Goal: Task Accomplishment & Management: Manage account settings

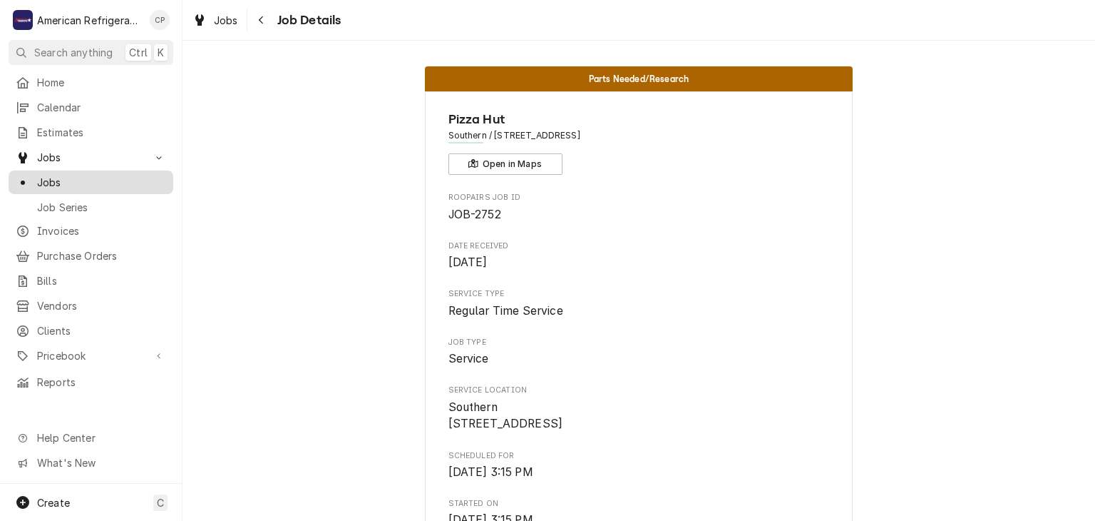
click at [104, 175] on span "Jobs" at bounding box center [101, 182] width 129 height 15
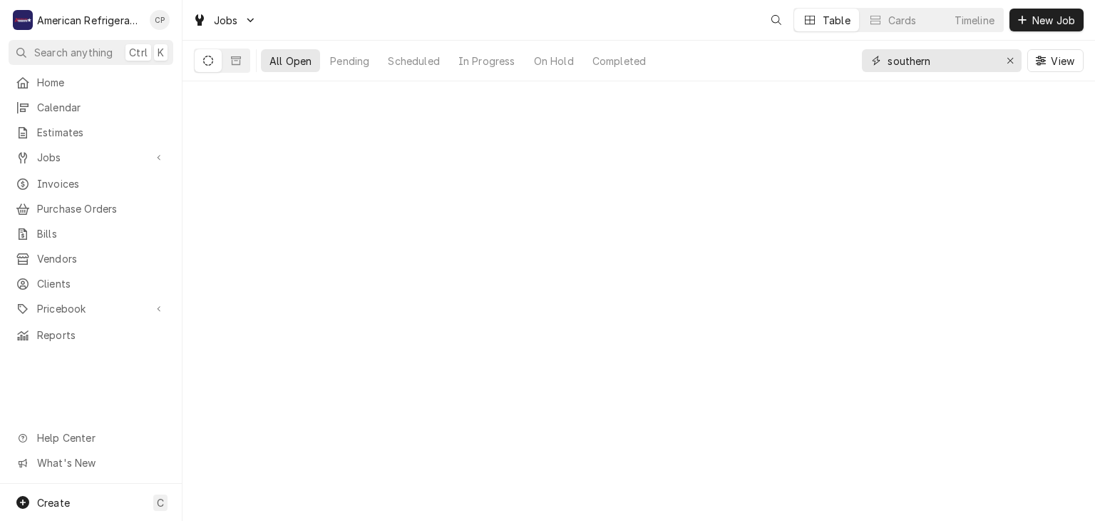
click at [928, 64] on input "southern" at bounding box center [941, 60] width 107 height 23
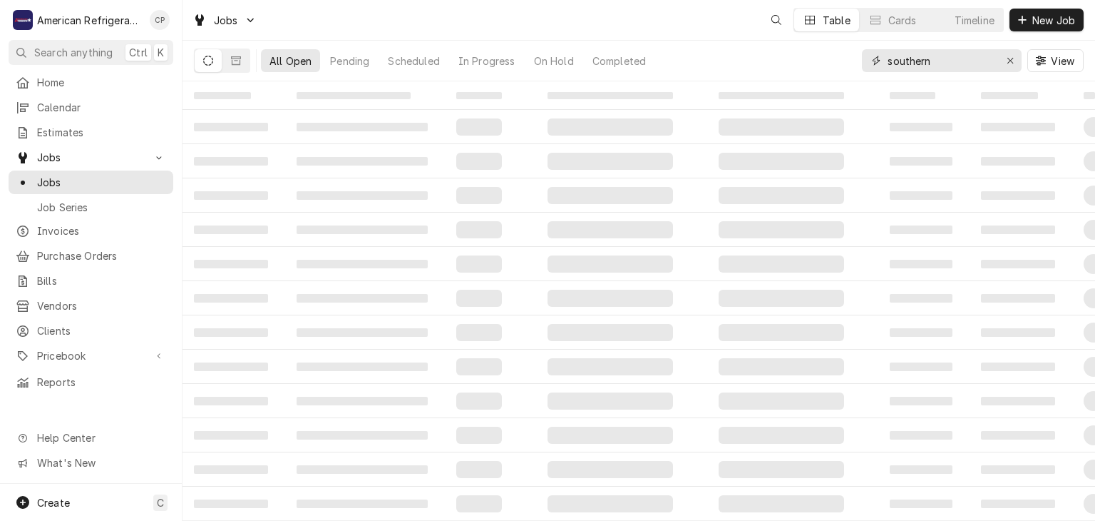
click at [928, 64] on input "southern" at bounding box center [941, 60] width 107 height 23
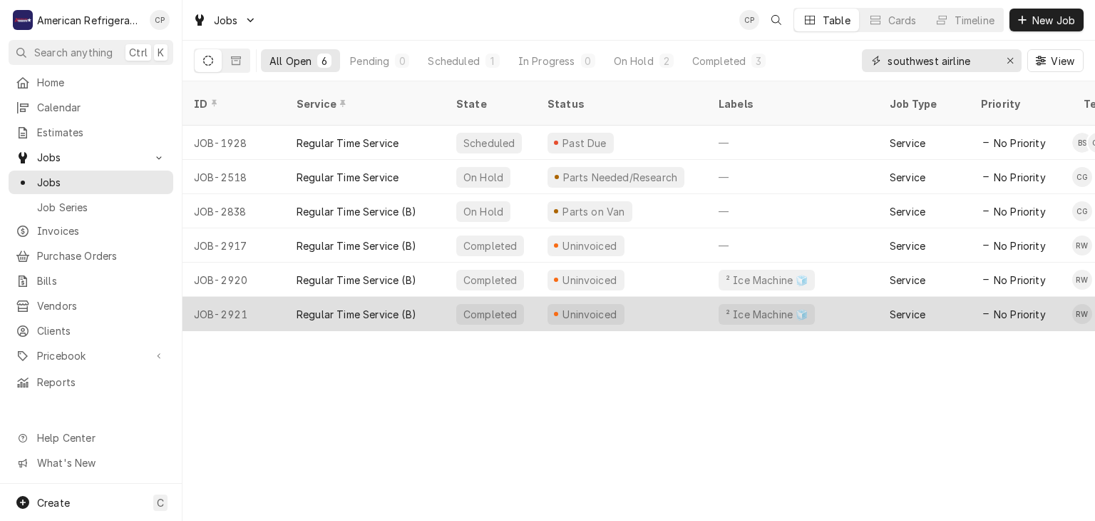
type input "southwest airline"
click at [576, 307] on div "Uninvoiced" at bounding box center [590, 314] width 58 height 15
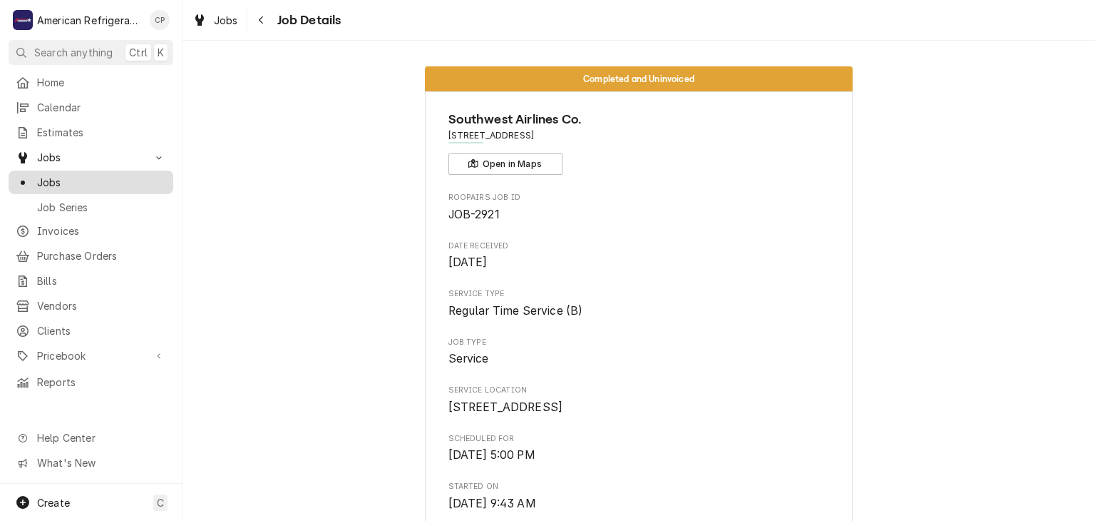
click at [91, 178] on span "Jobs" at bounding box center [101, 182] width 129 height 15
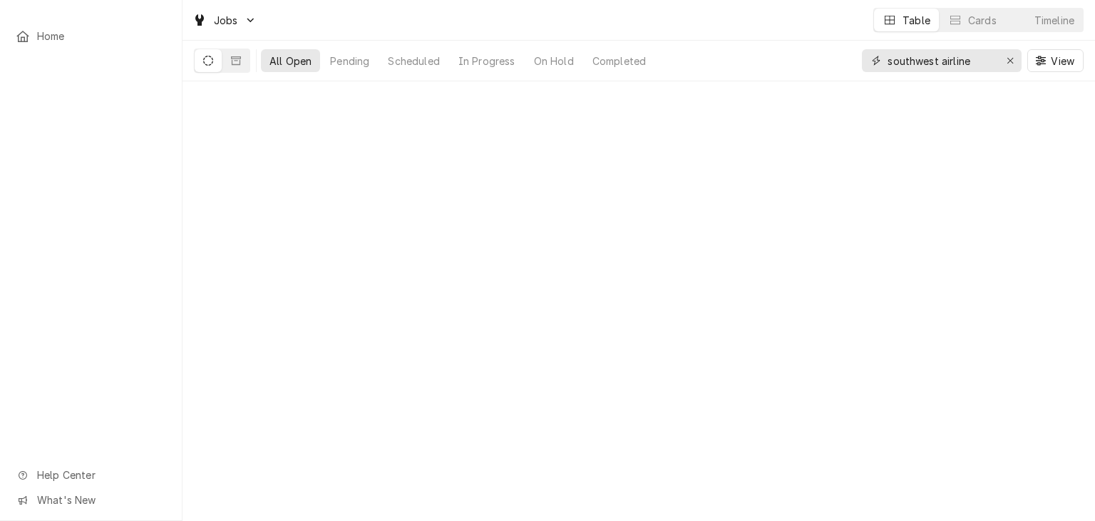
click at [931, 51] on input "southwest airline" at bounding box center [941, 60] width 107 height 23
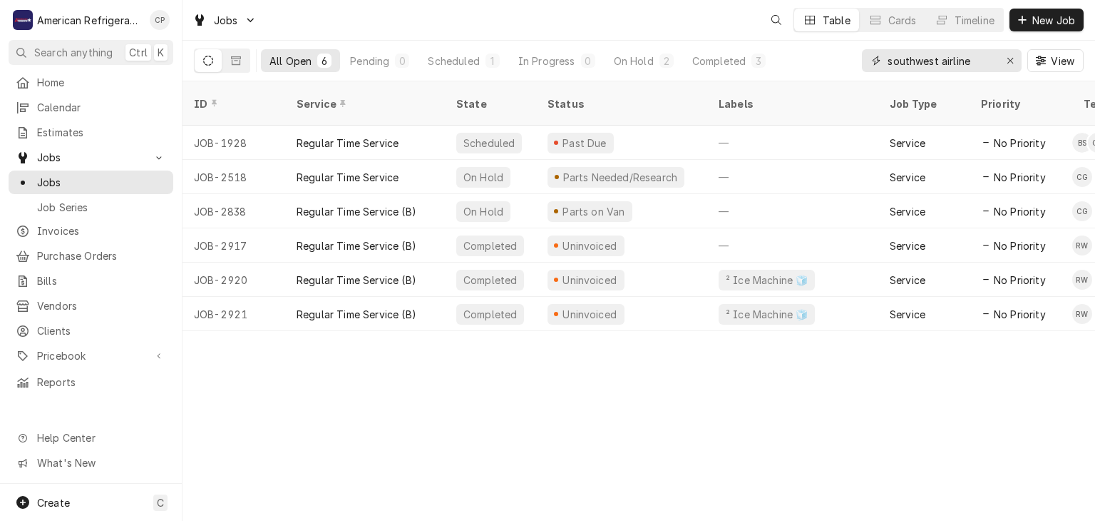
click at [931, 51] on input "southwest airline" at bounding box center [941, 60] width 107 height 23
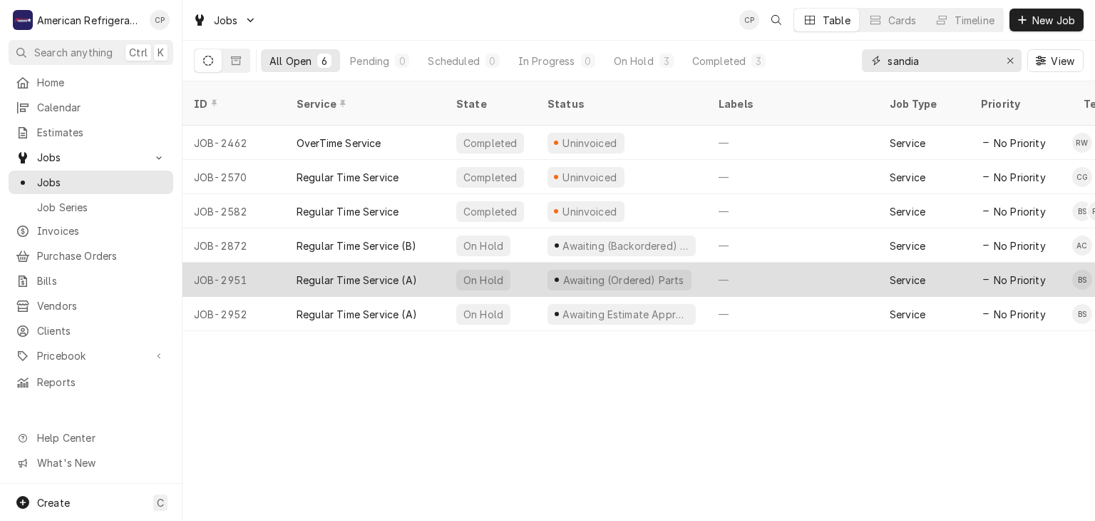
type input "sandia"
click at [389, 272] on div "Regular Time Service (A)" at bounding box center [357, 279] width 121 height 15
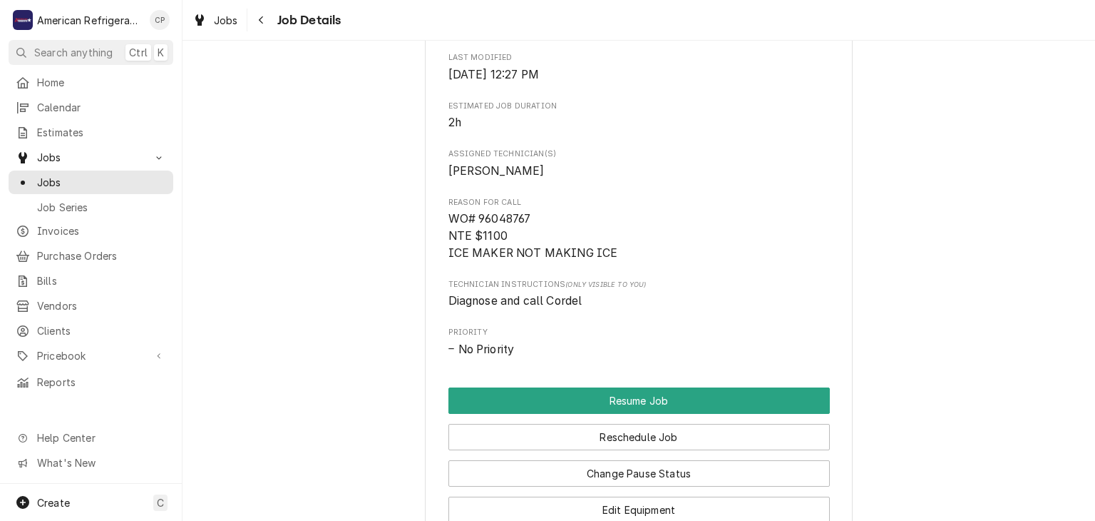
scroll to position [1204, 0]
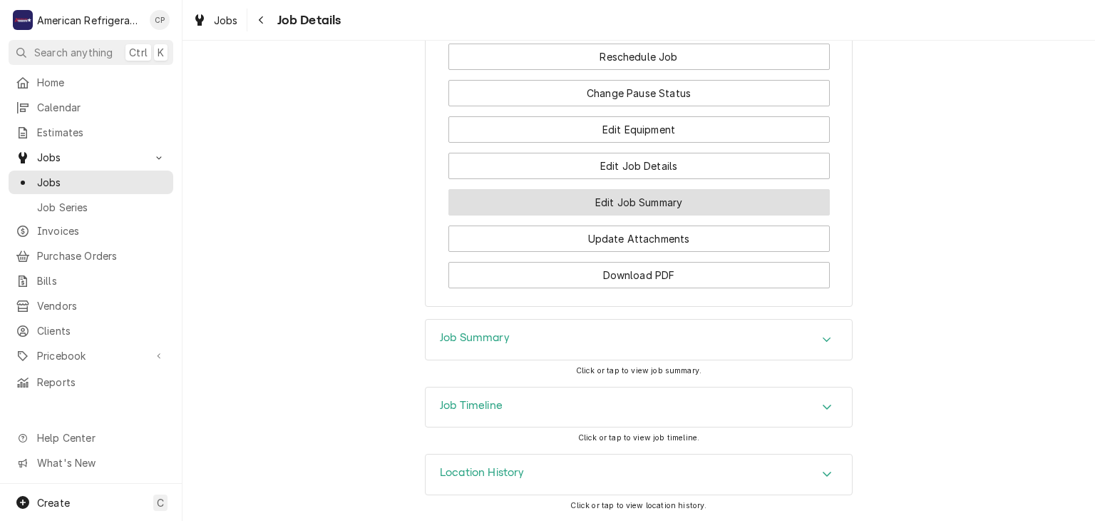
click at [606, 196] on button "Edit Job Summary" at bounding box center [640, 202] width 382 height 26
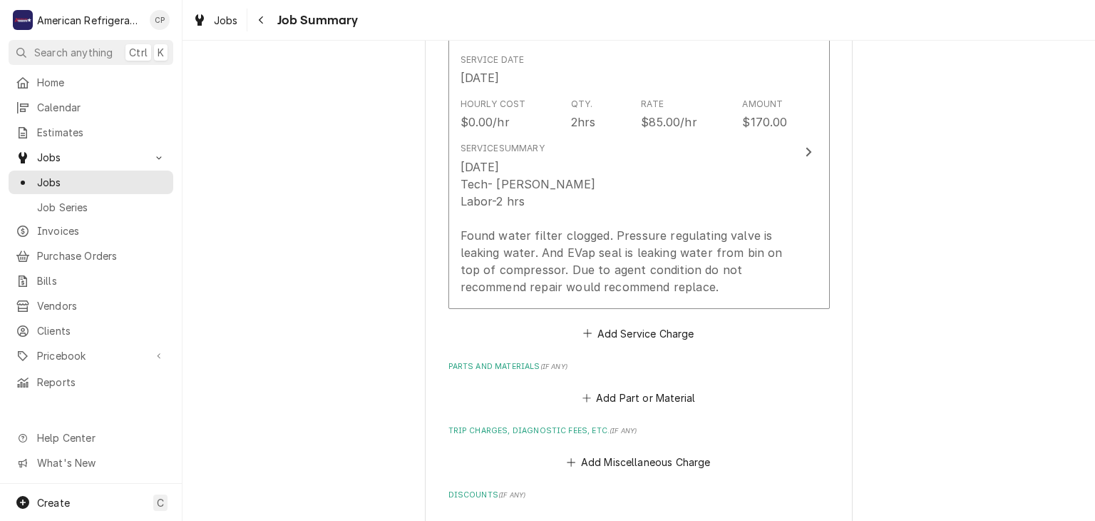
scroll to position [322, 0]
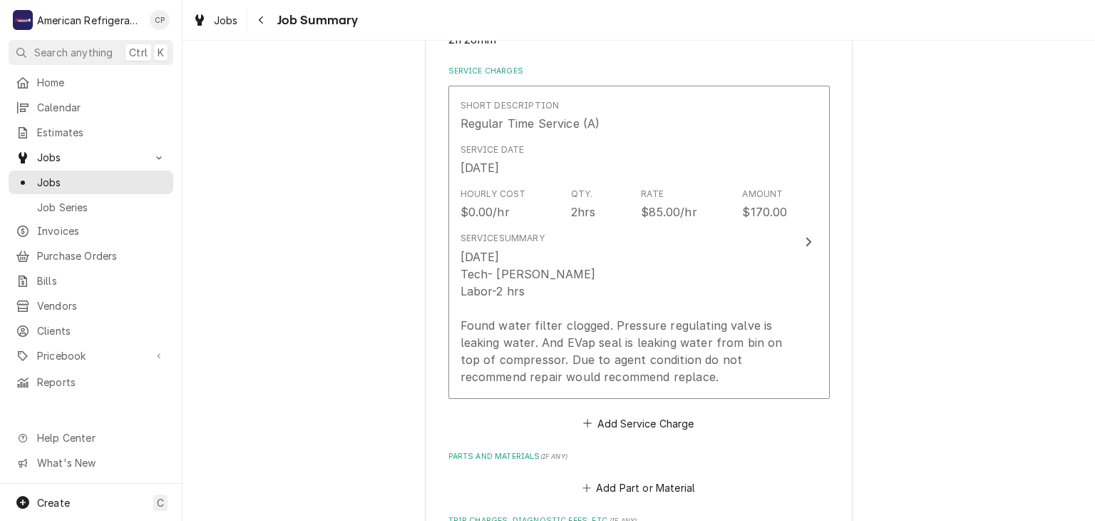
click at [265, 34] on div "Jobs Job Summary" at bounding box center [639, 20] width 913 height 40
click at [262, 26] on div "Navigate back" at bounding box center [262, 20] width 14 height 14
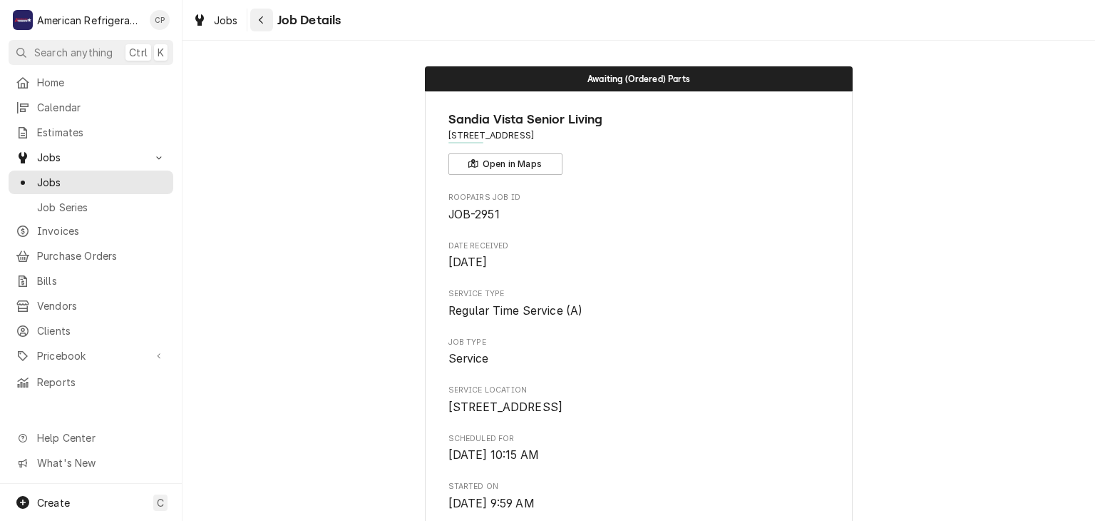
click at [260, 16] on icon "Navigate back" at bounding box center [261, 20] width 6 height 10
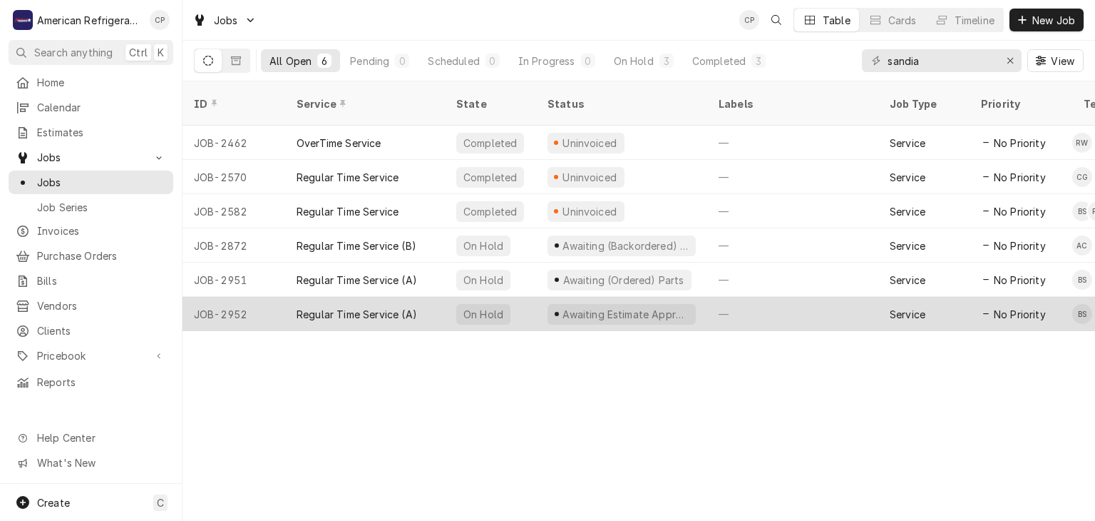
click at [316, 307] on div "Regular Time Service (A)" at bounding box center [357, 314] width 121 height 15
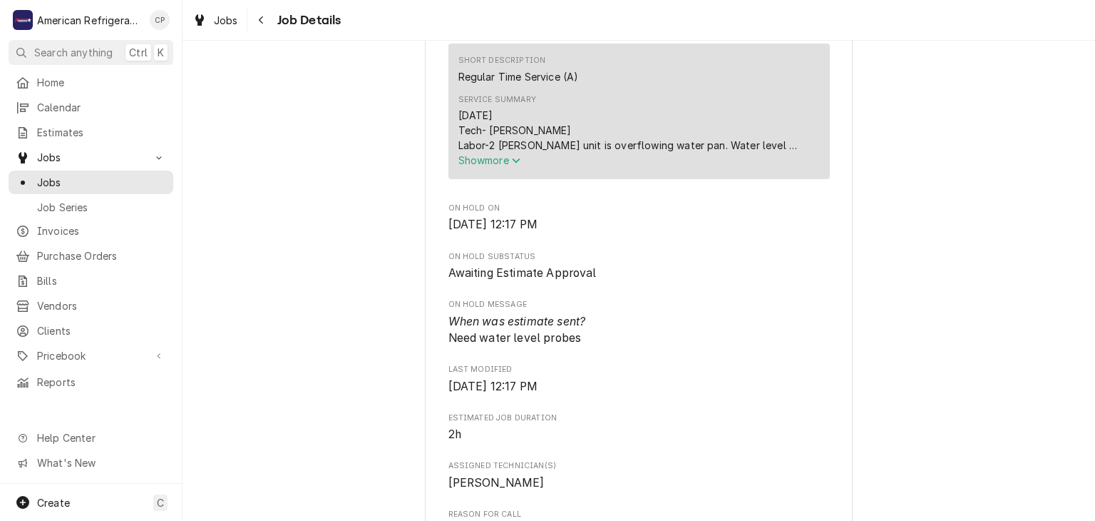
scroll to position [496, 0]
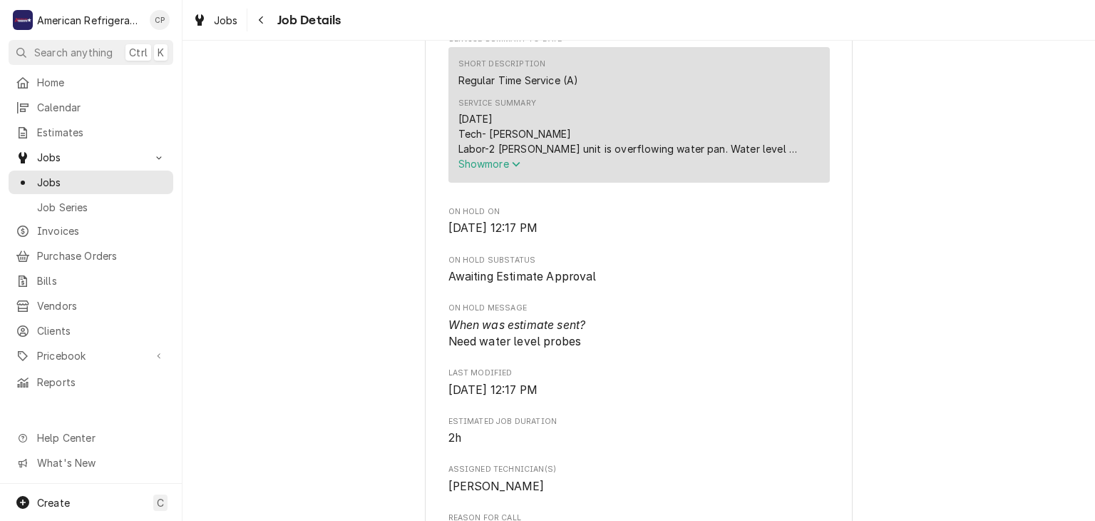
click at [499, 170] on span "Show more" at bounding box center [490, 164] width 63 height 12
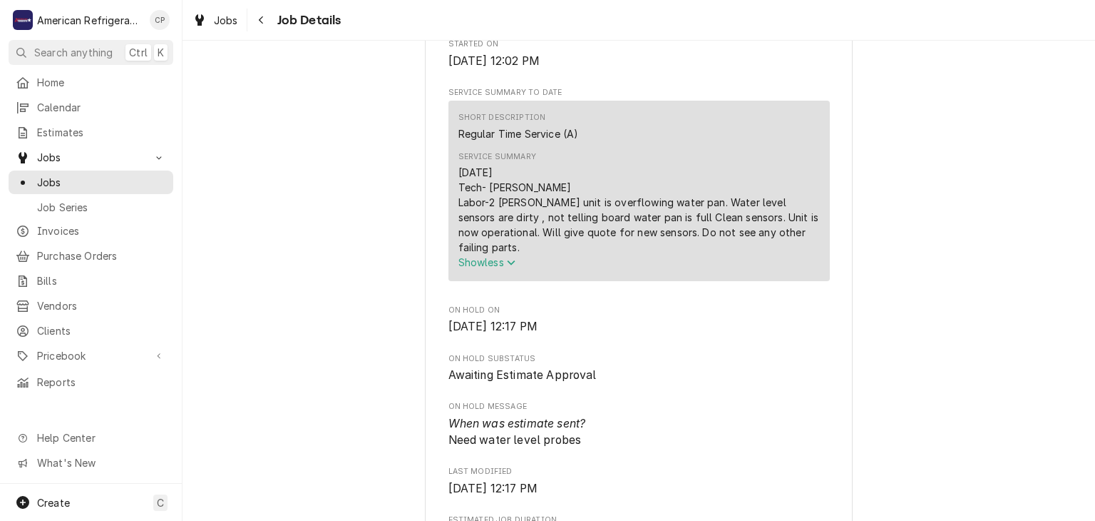
scroll to position [444, 0]
